Goal: Check status: Check status

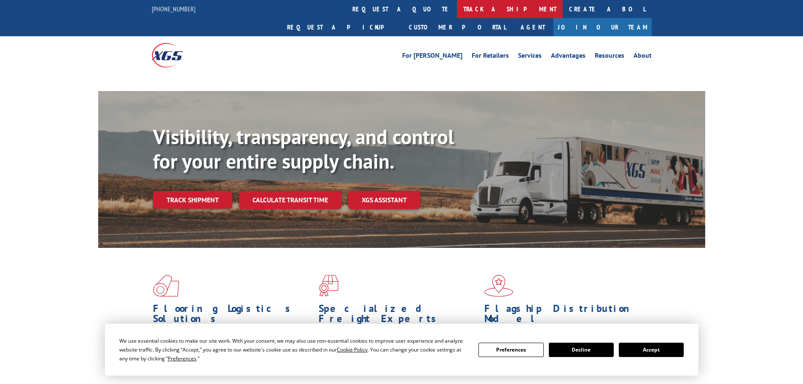
click at [457, 5] on link "track a shipment" at bounding box center [510, 9] width 106 height 18
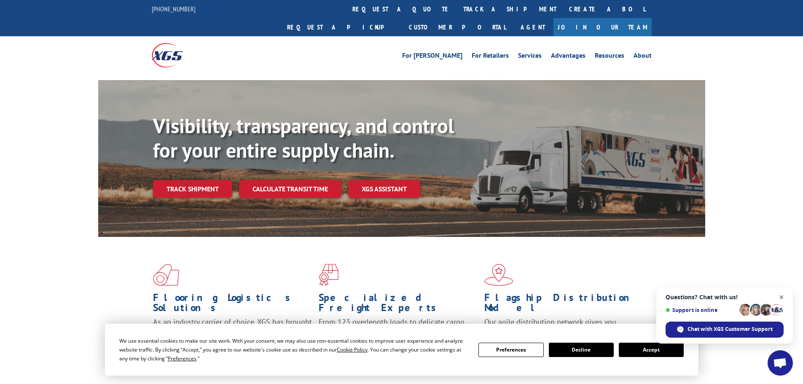
click at [779, 298] on span "Open chat" at bounding box center [782, 297] width 11 height 11
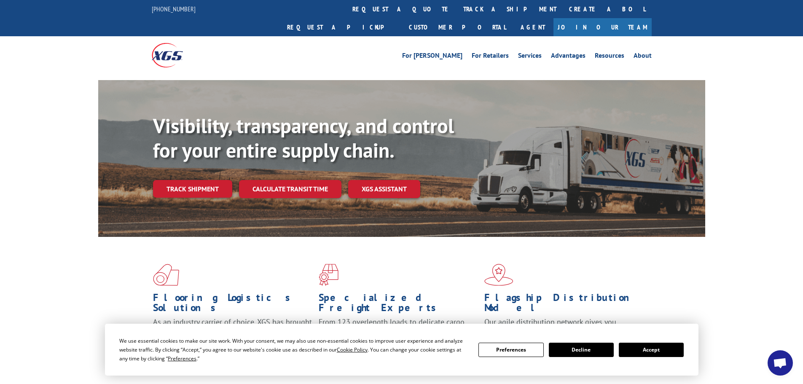
click at [653, 357] on div "We use essential cookies to make our site work. With your consent, we may also …" at bounding box center [401, 349] width 564 height 27
click at [642, 347] on button "Accept" at bounding box center [651, 350] width 65 height 14
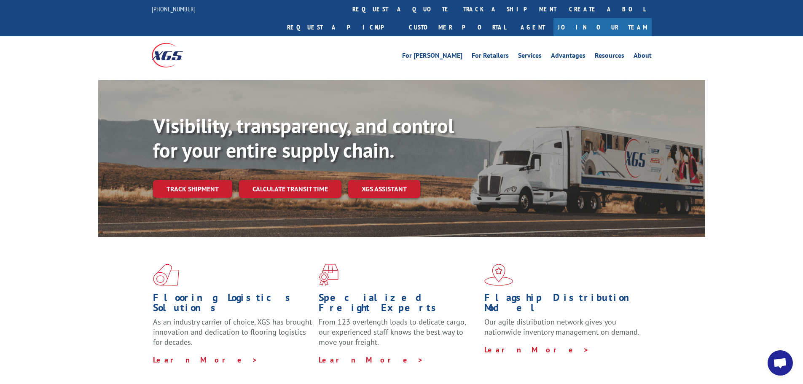
click at [457, 13] on link "track a shipment" at bounding box center [510, 9] width 106 height 18
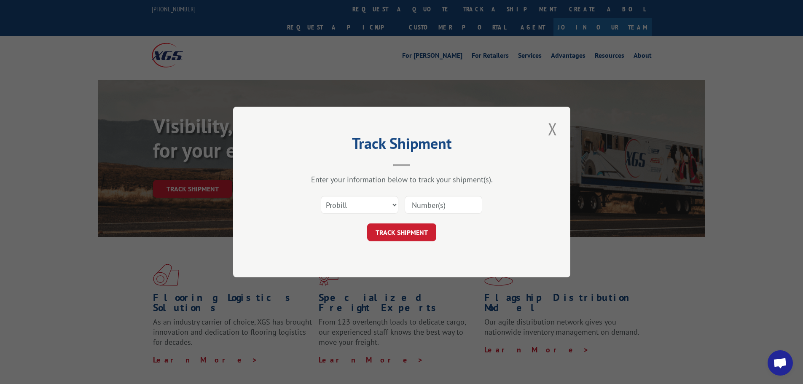
paste input "17461095"
type input "17461095"
click at [393, 237] on button "TRACK SHIPMENT" at bounding box center [401, 232] width 69 height 18
